Goal: Information Seeking & Learning: Check status

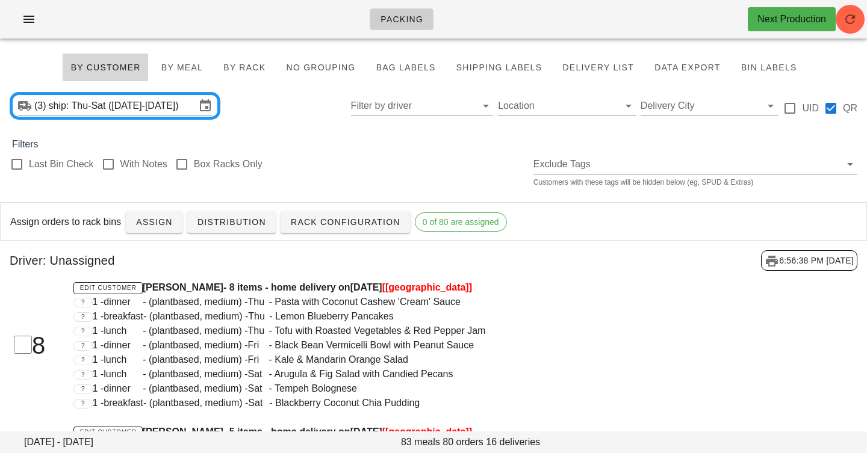
click at [296, 117] on div "(3) ship: Thu-Sat ([DATE]-[DATE]) Filter by driver Location Delivery City UID QR" at bounding box center [433, 106] width 867 height 39
click at [351, 180] on div "Last Bin Check With Notes Box Racks Only Exclude Tags Customers with these tags…" at bounding box center [433, 171] width 867 height 39
click at [145, 222] on span "Assign" at bounding box center [153, 222] width 37 height 10
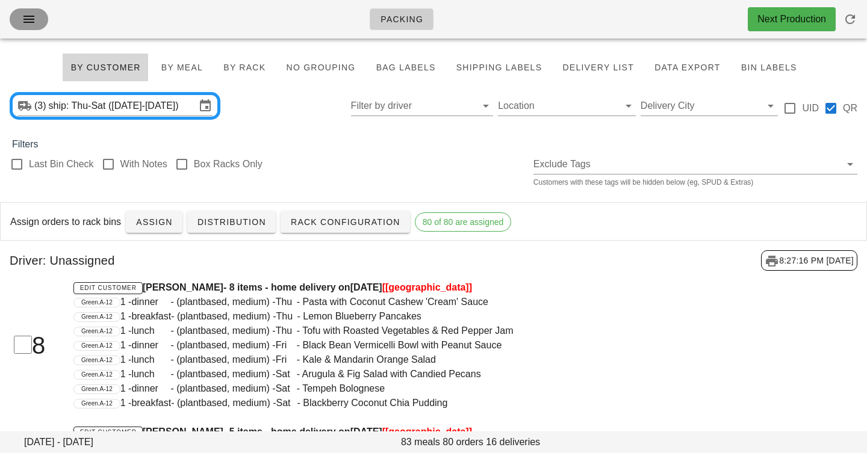
click at [31, 24] on icon "button" at bounding box center [29, 19] width 14 height 14
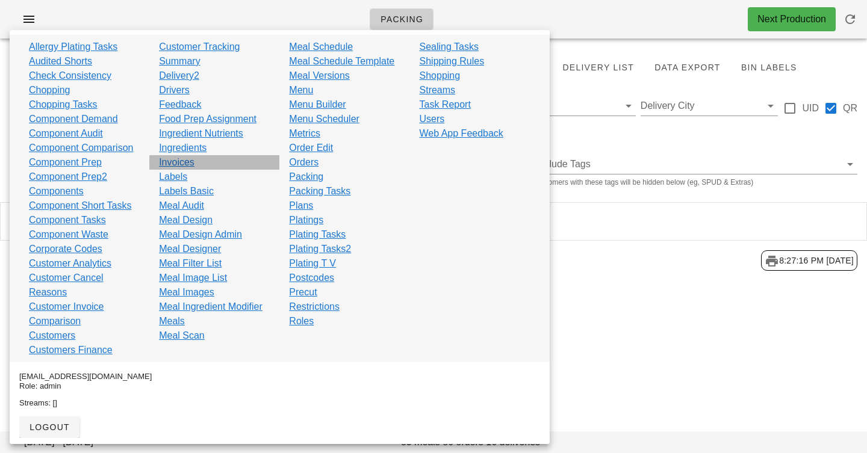
click at [178, 163] on link "Invoices" at bounding box center [177, 162] width 36 height 14
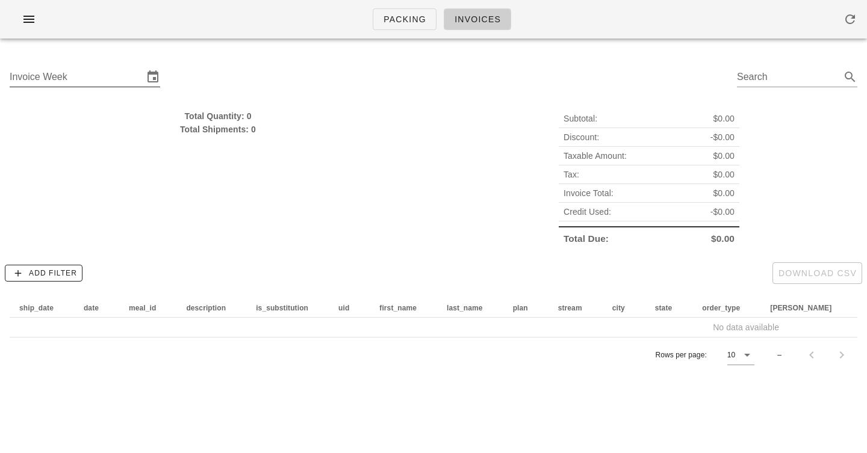
click at [117, 75] on input "Invoice Week" at bounding box center [77, 76] width 134 height 19
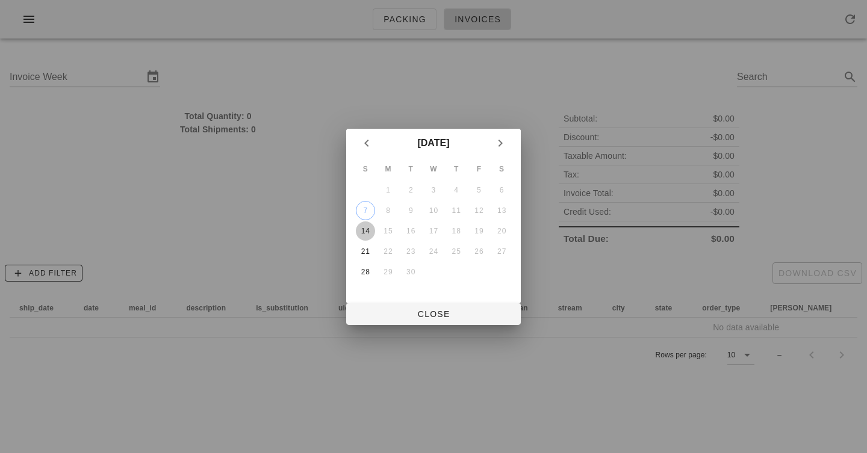
click at [362, 234] on div "14" at bounding box center [365, 231] width 19 height 8
click at [422, 324] on div at bounding box center [433, 226] width 867 height 453
click at [424, 314] on span "Close" at bounding box center [433, 314] width 155 height 10
type input "[DATE]"
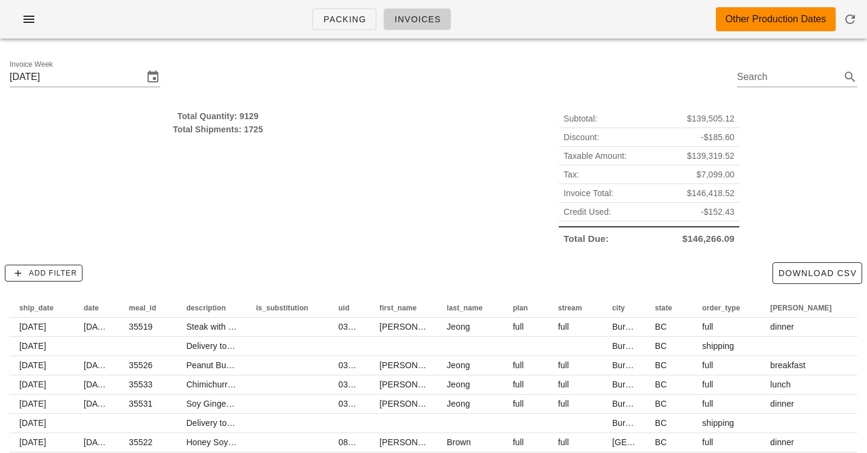
click at [242, 116] on div "Total Quantity: 9129" at bounding box center [218, 116] width 417 height 13
